Goal: Register for event/course

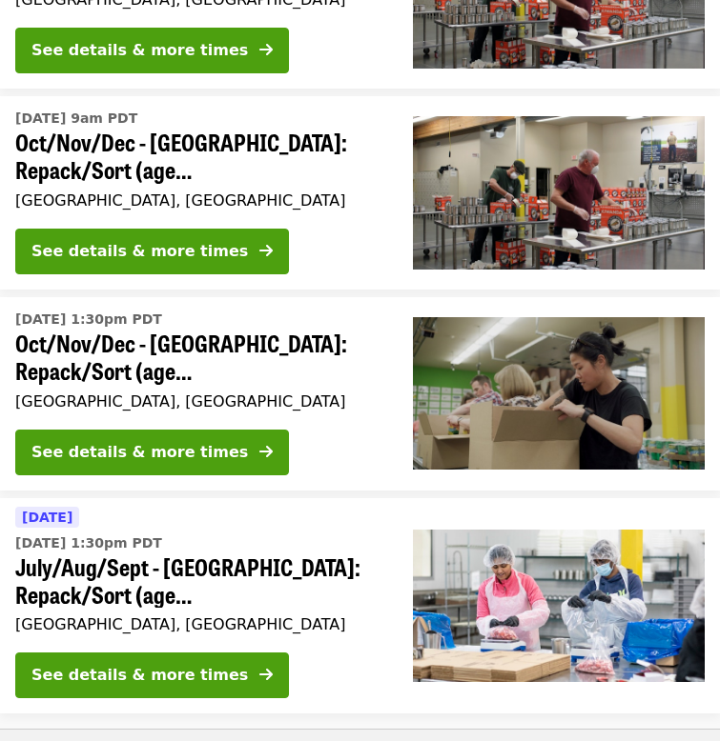
scroll to position [770, 0]
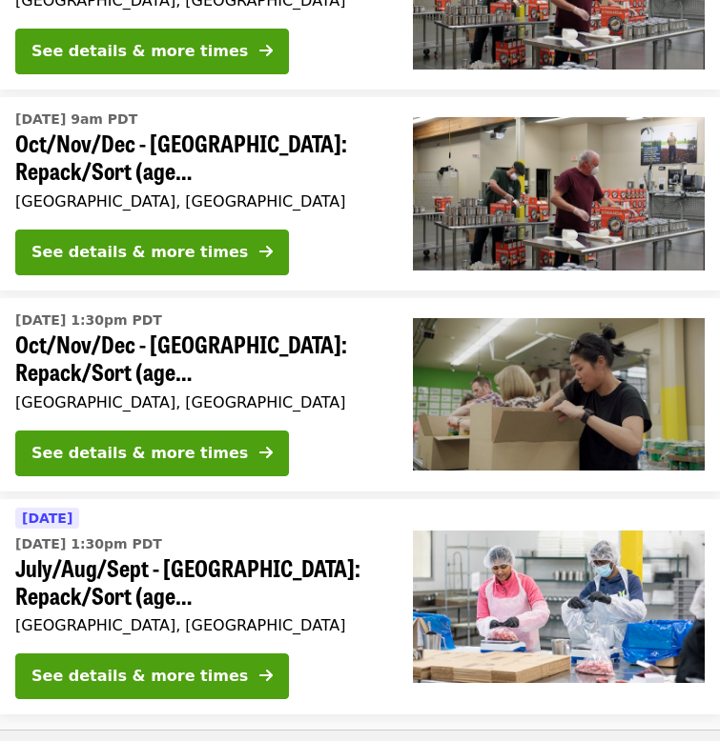
click at [313, 342] on span "Oct/Nov/Dec - [GEOGRAPHIC_DATA]: Repack/Sort (age [DEMOGRAPHIC_DATA]+)" at bounding box center [198, 358] width 367 height 55
click at [291, 148] on span "Oct/Nov/Dec - Portland: Repack/Sort (age 16+)" at bounding box center [198, 157] width 367 height 55
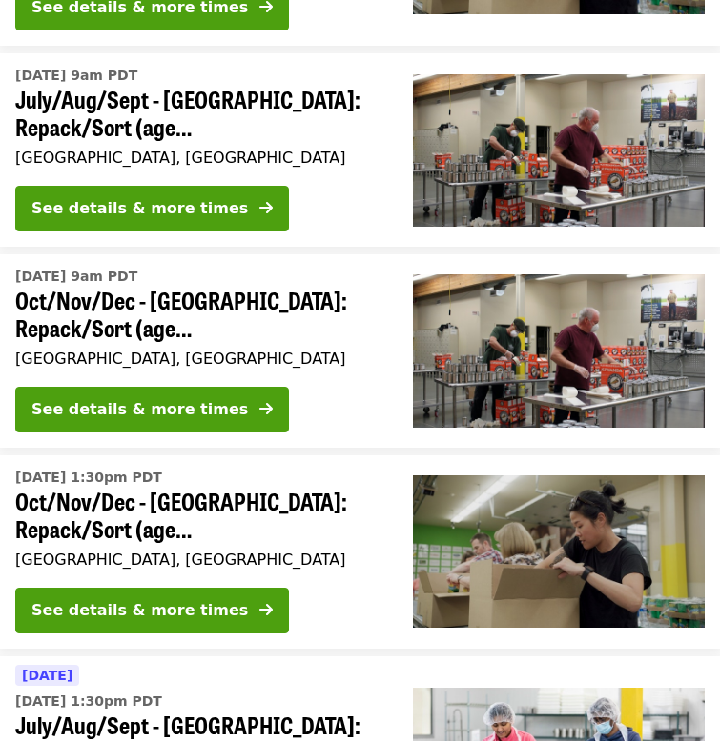
scroll to position [610, 0]
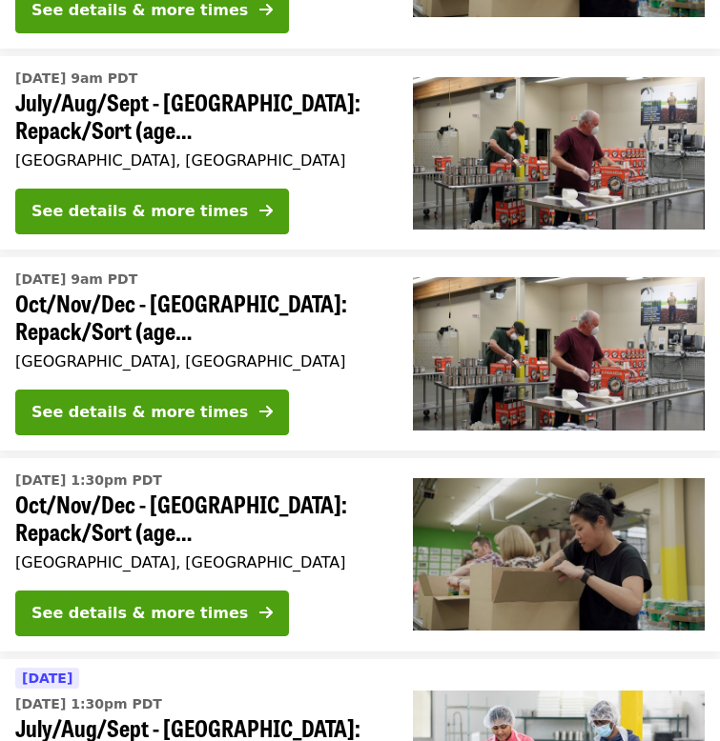
click at [272, 122] on span "July/Aug/Sept - Portland: Repack/Sort (age 16+)" at bounding box center [198, 116] width 367 height 55
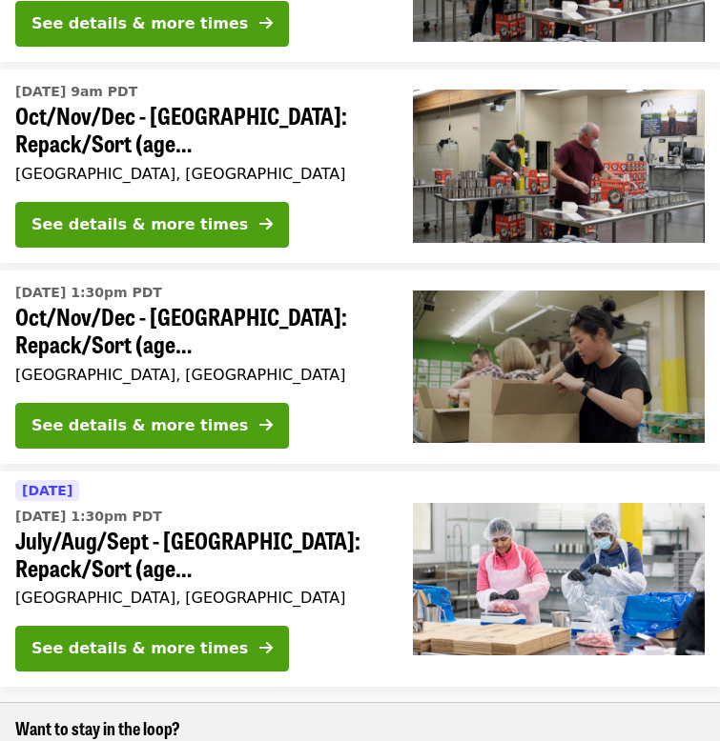
scroll to position [861, 0]
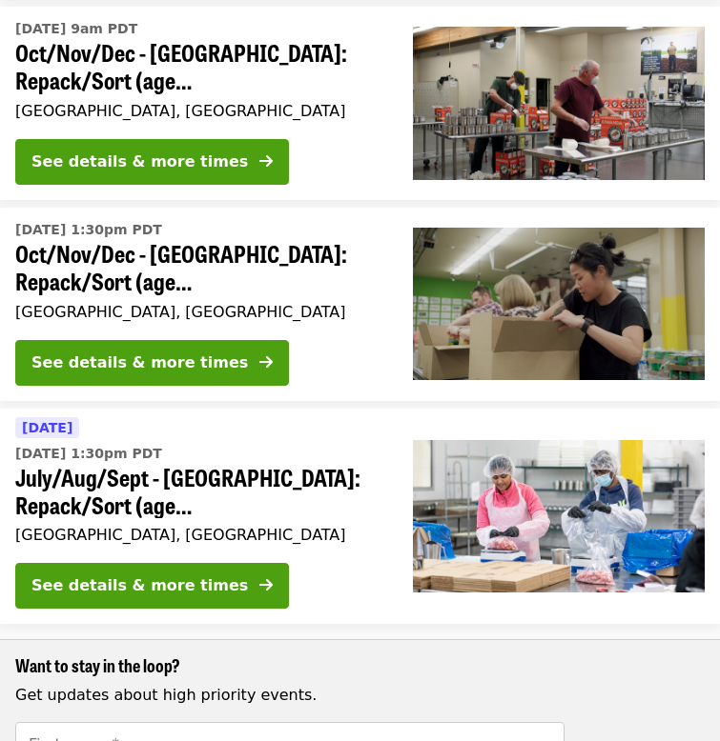
click at [321, 495] on span "July/Aug/Sept - Beaverton: Repack/Sort (age 10+)" at bounding box center [198, 491] width 367 height 55
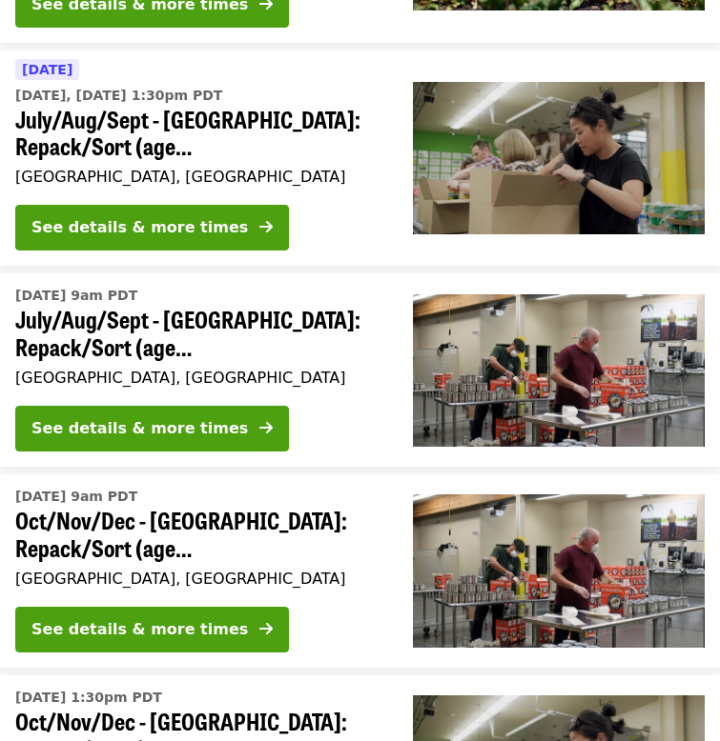
scroll to position [0, 0]
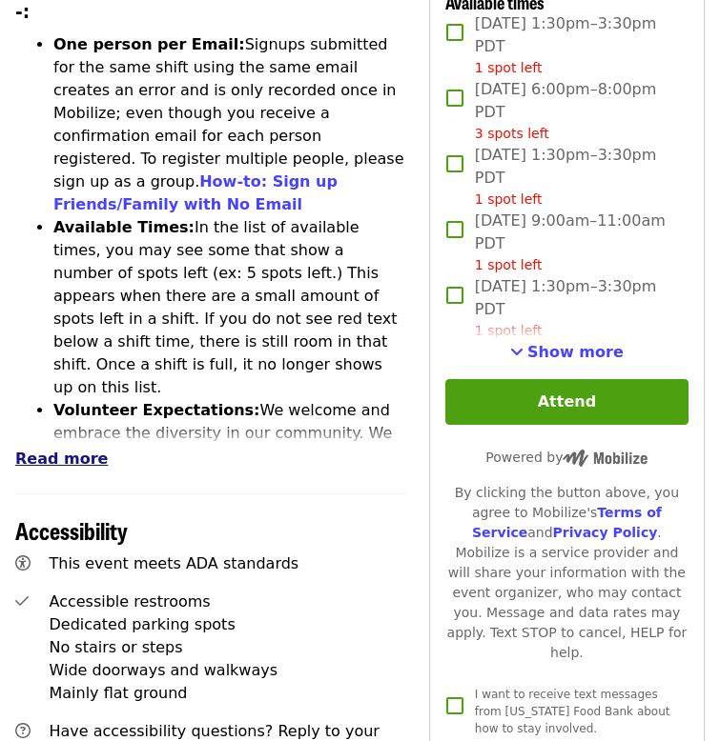
click at [30, 448] on button "Read more" at bounding box center [61, 459] width 92 height 23
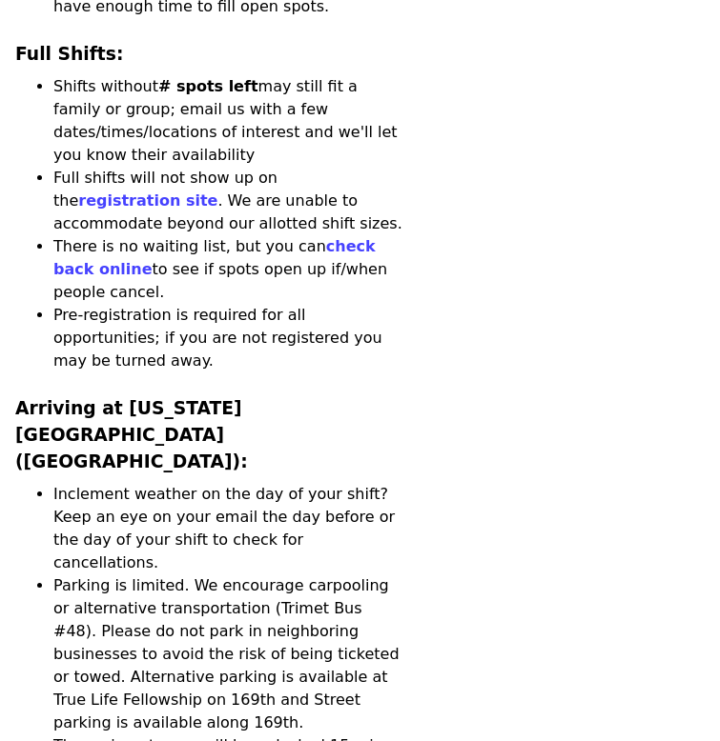
scroll to position [4810, 0]
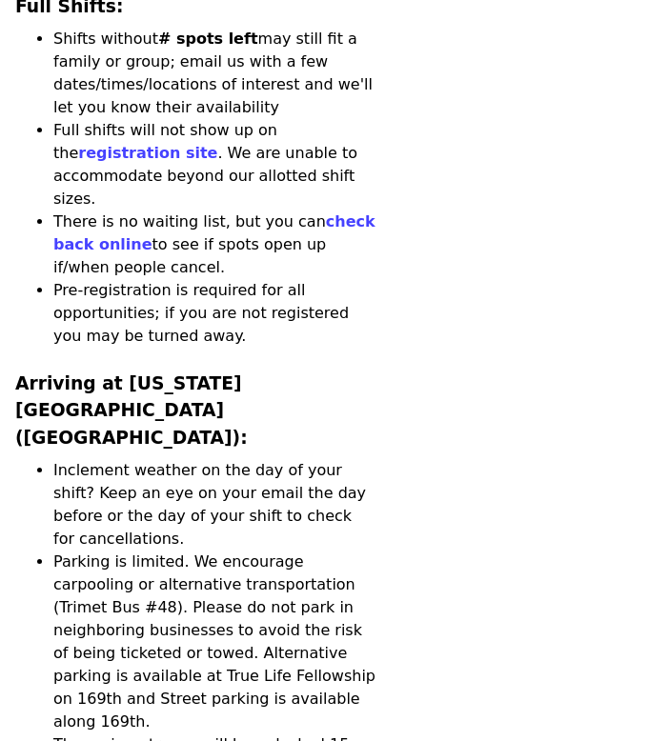
scroll to position [4858, 0]
